Goal: Information Seeking & Learning: Learn about a topic

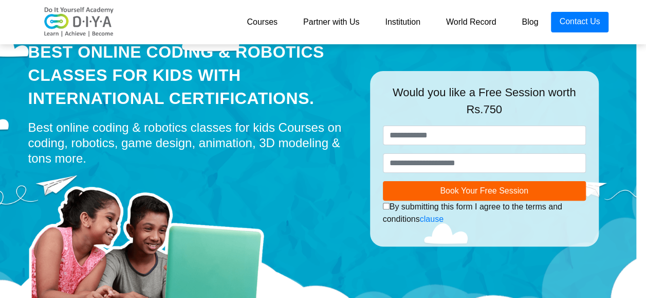
scroll to position [0, 10]
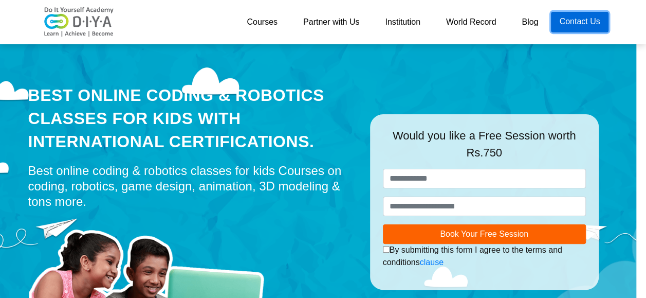
click at [565, 20] on link "Contact Us" at bounding box center [579, 22] width 57 height 21
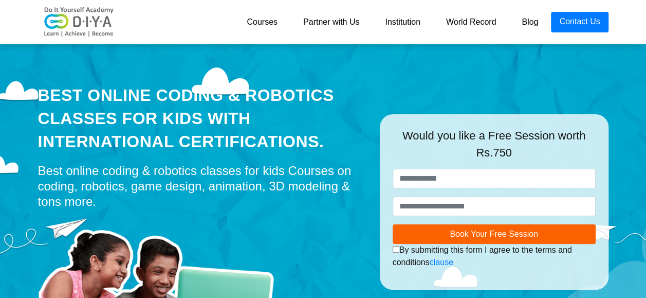
click at [114, 16] on img at bounding box center [79, 22] width 82 height 31
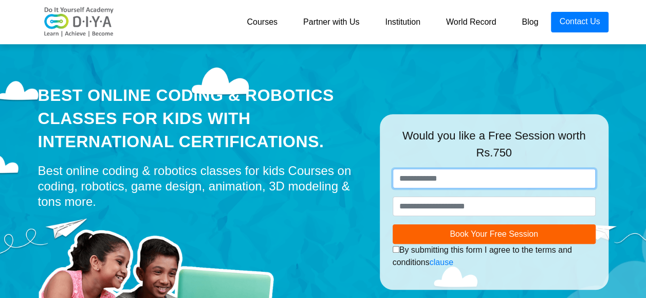
click at [530, 170] on input "text" at bounding box center [494, 179] width 203 height 20
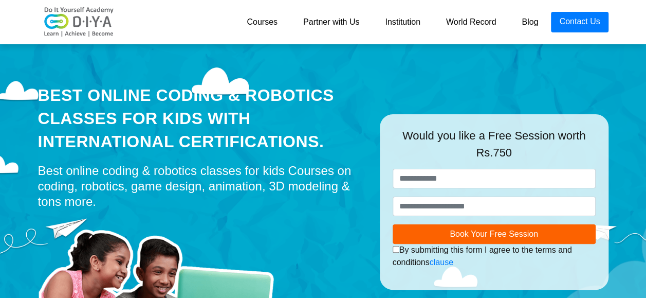
click at [265, 24] on link "Courses" at bounding box center [262, 22] width 57 height 21
